Goal: Task Accomplishment & Management: Use online tool/utility

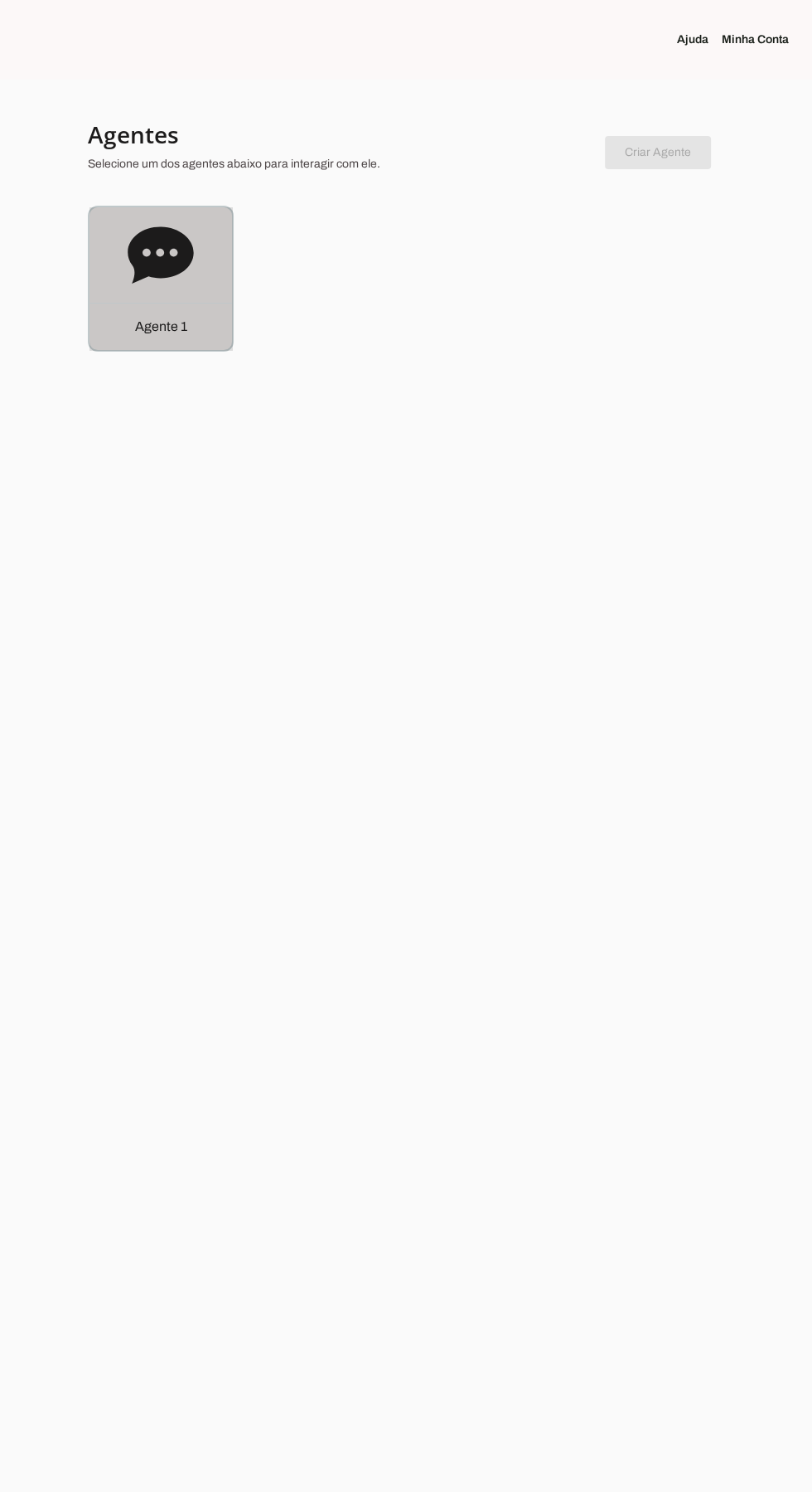
click at [144, 232] on icon at bounding box center [160, 254] width 66 height 56
